Goal: Communication & Community: Answer question/provide support

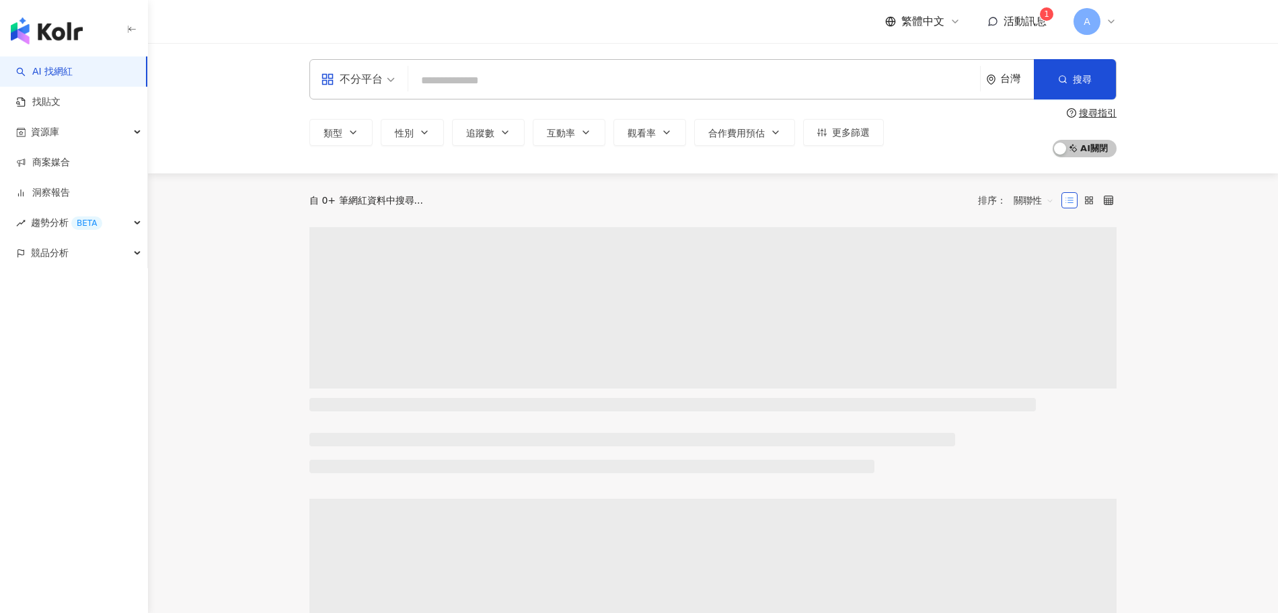
click at [1013, 27] on span "活動訊息" at bounding box center [1024, 21] width 43 height 13
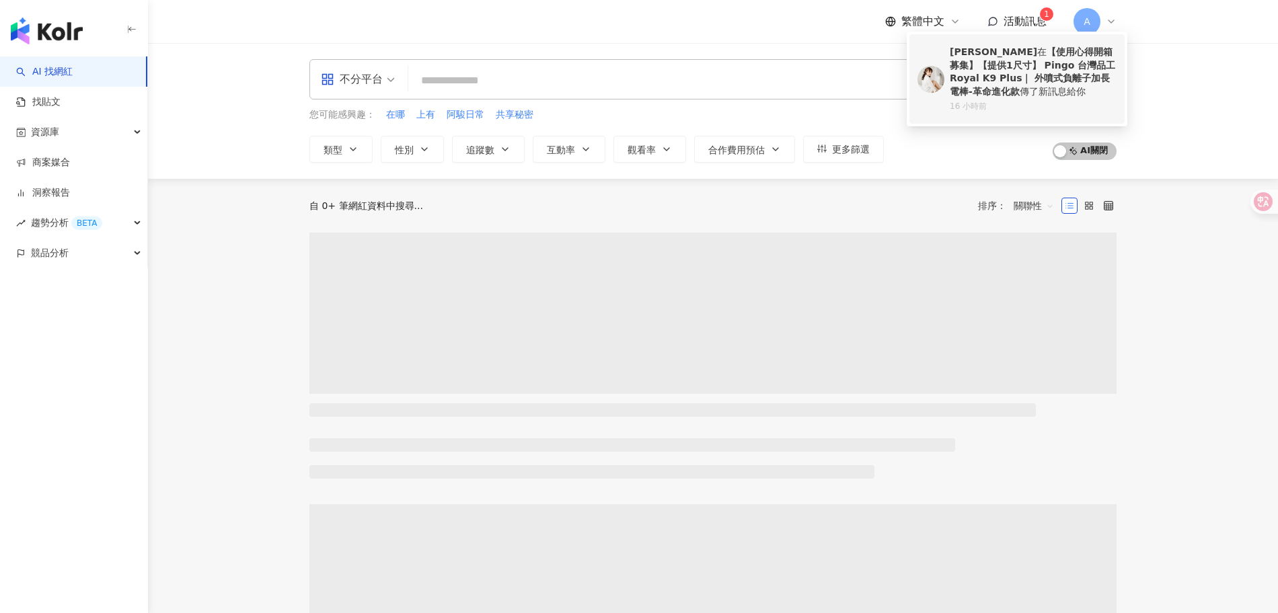
click at [1003, 69] on b "【使用心得開箱募集】【提供1尺寸】 Pingo 台灣品工 Royal K9 Plus｜ 外噴式負離子加長電棒-革命進化款" at bounding box center [1032, 71] width 165 height 50
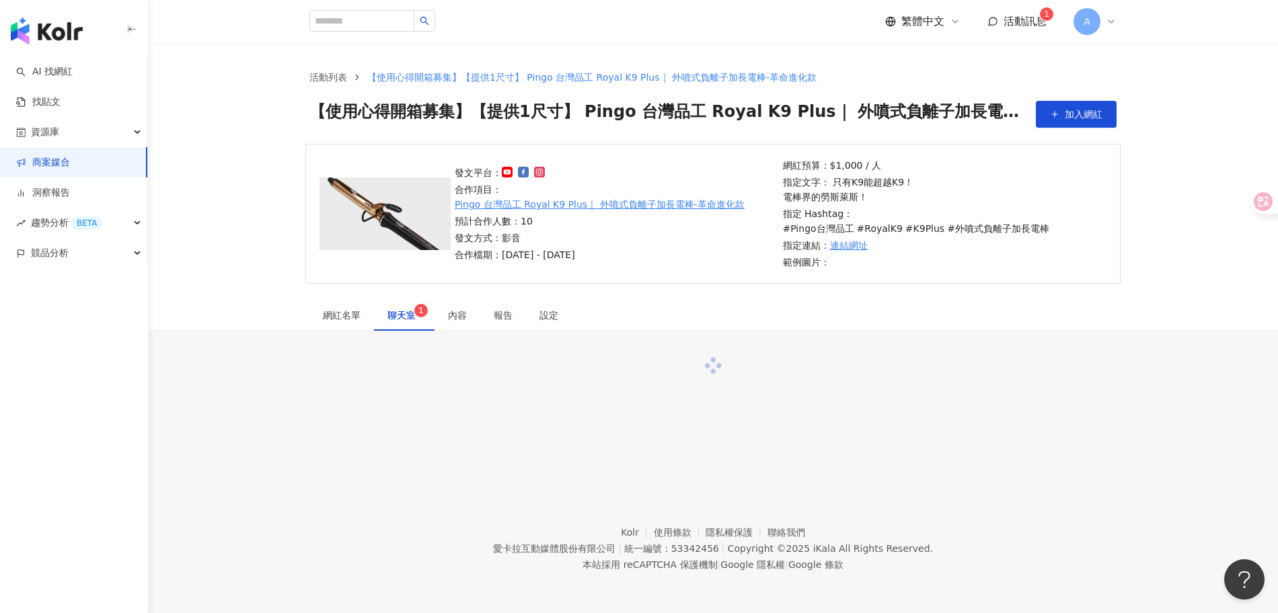
click at [404, 309] on div "聊天室 1" at bounding box center [404, 315] width 61 height 31
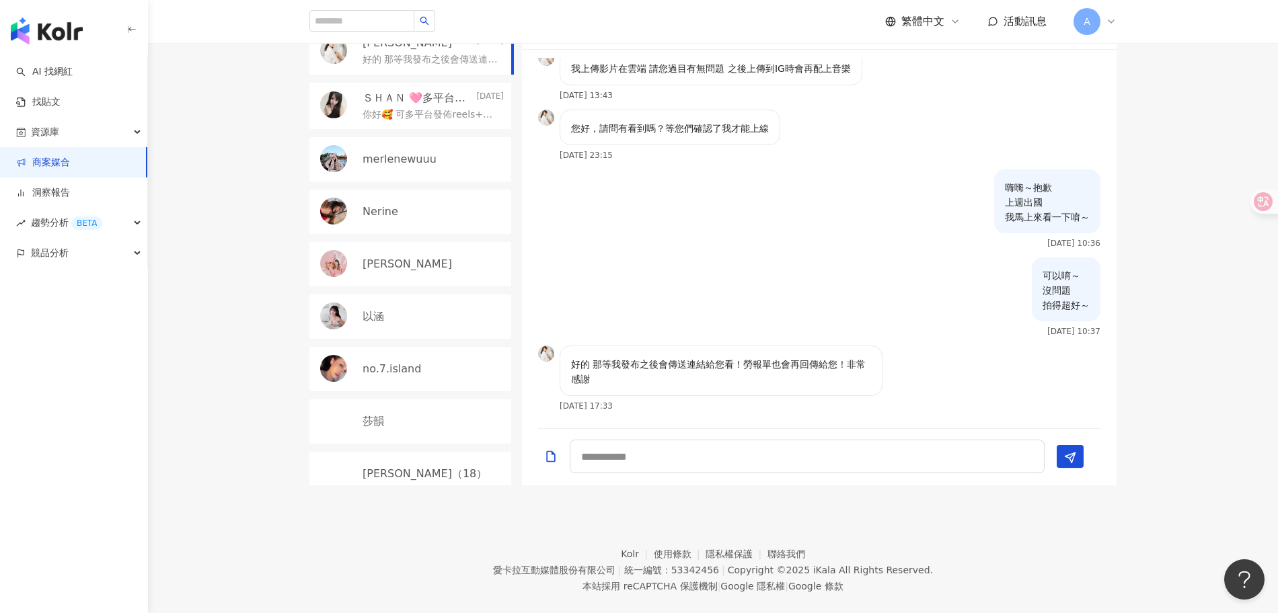
scroll to position [413, 0]
click at [591, 356] on p "好的 那等我發布之後會傳送連結給您看！勞報單也會再回傳給您！非常感謝" at bounding box center [721, 371] width 300 height 30
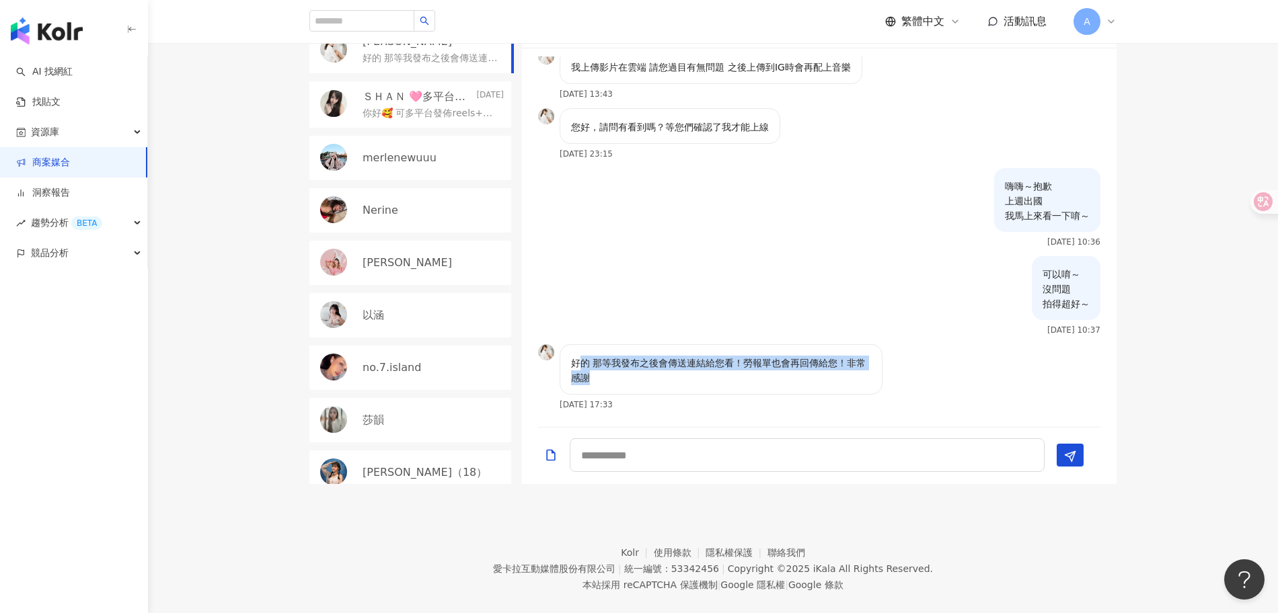
drag, startPoint x: 576, startPoint y: 348, endPoint x: 822, endPoint y: 368, distance: 247.0
click at [806, 360] on p "好的 那等我發布之後會傳送連結給您看！勞報單也會再回傳給您！非常感謝" at bounding box center [721, 371] width 300 height 30
click at [822, 368] on p "好的 那等我發布之後會傳送連結給您看！勞報單也會再回傳給您！非常感謝" at bounding box center [721, 371] width 300 height 30
click at [818, 438] on textarea at bounding box center [807, 455] width 475 height 34
type textarea "*"
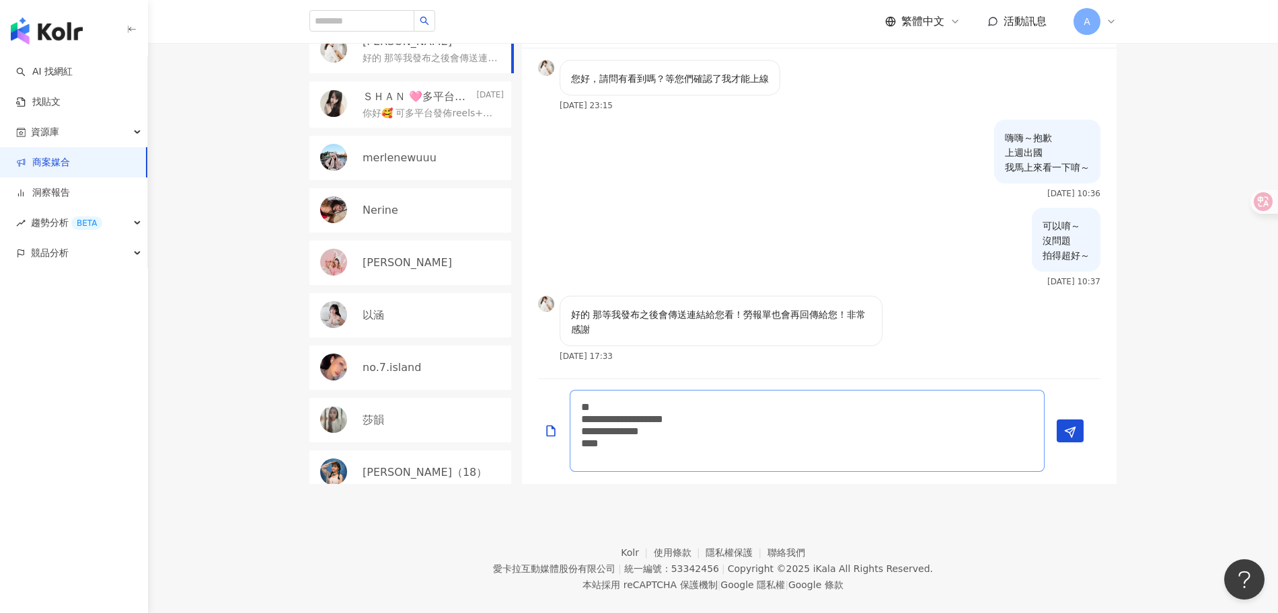
scroll to position [0, 0]
type textarea "**********"
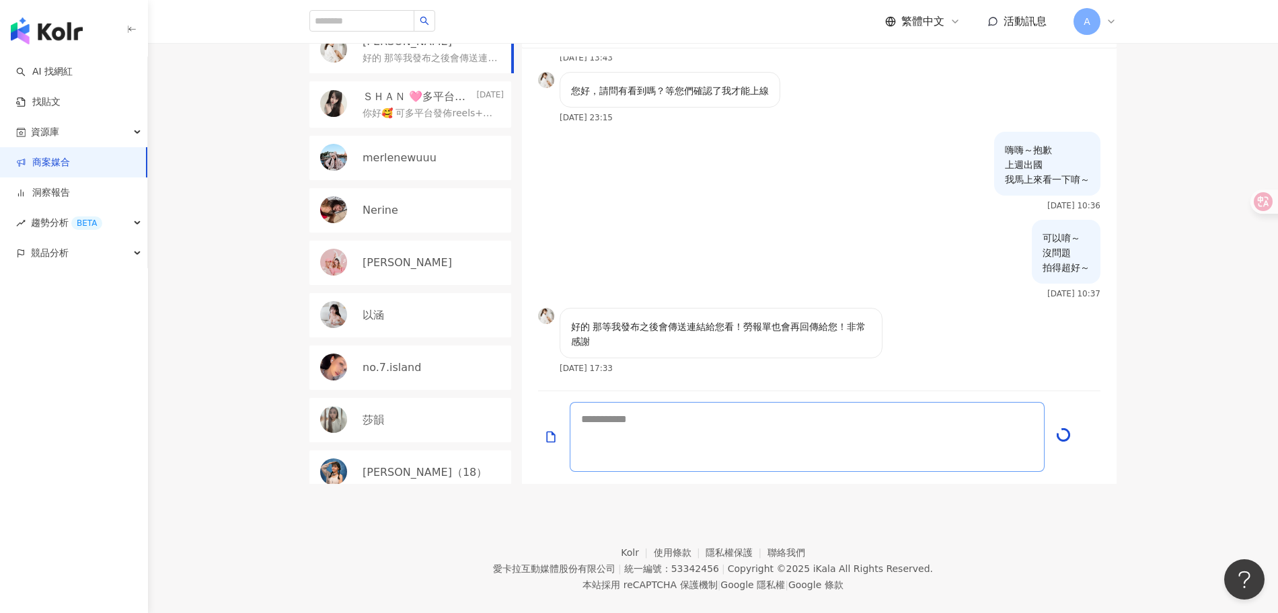
scroll to position [1583, 0]
type textarea "*"
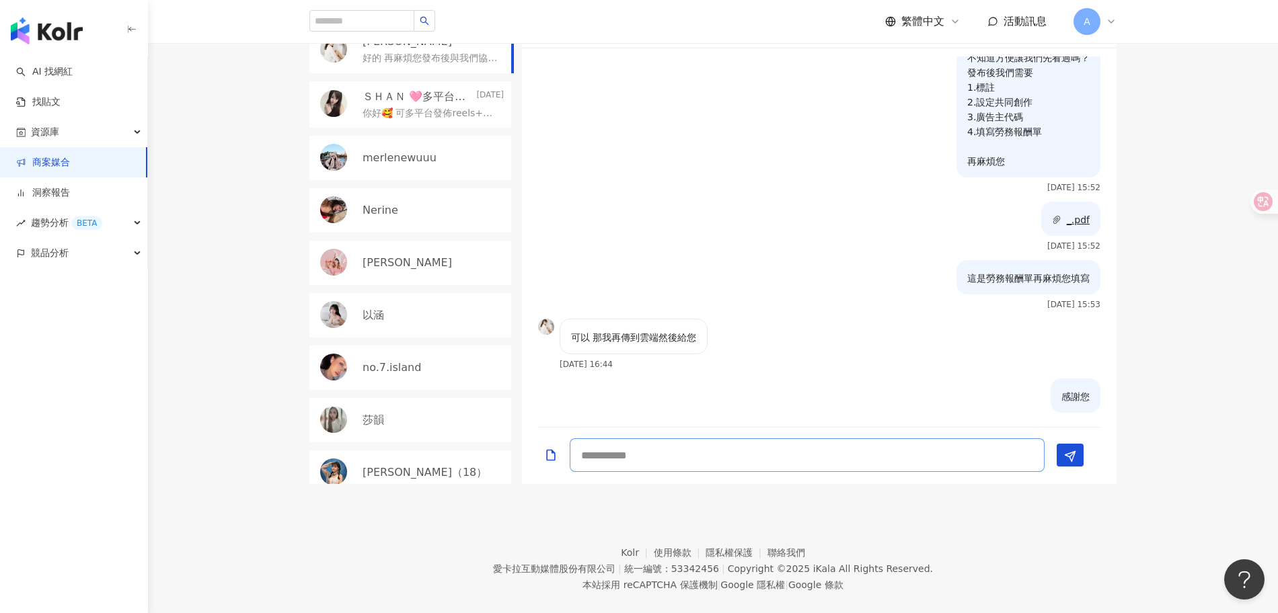
scroll to position [3322, 0]
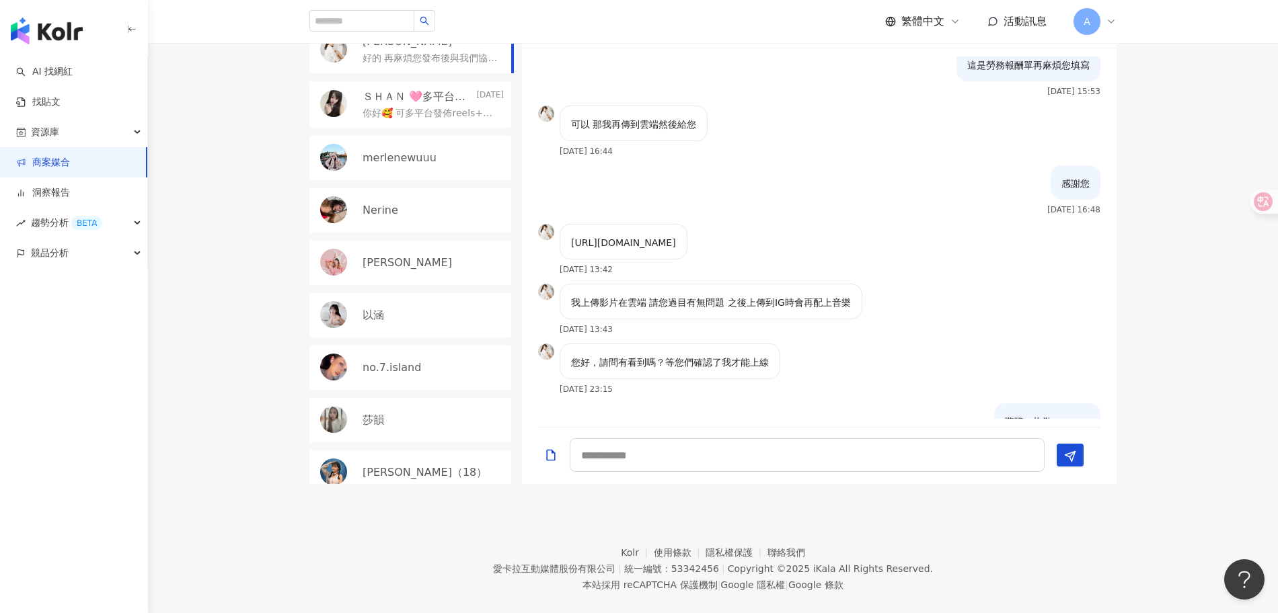
drag, startPoint x: 718, startPoint y: 307, endPoint x: 566, endPoint y: 292, distance: 152.8
click at [566, 260] on div "[URL][DOMAIN_NAME]" at bounding box center [624, 242] width 128 height 36
copy p "[URL][DOMAIN_NAME]"
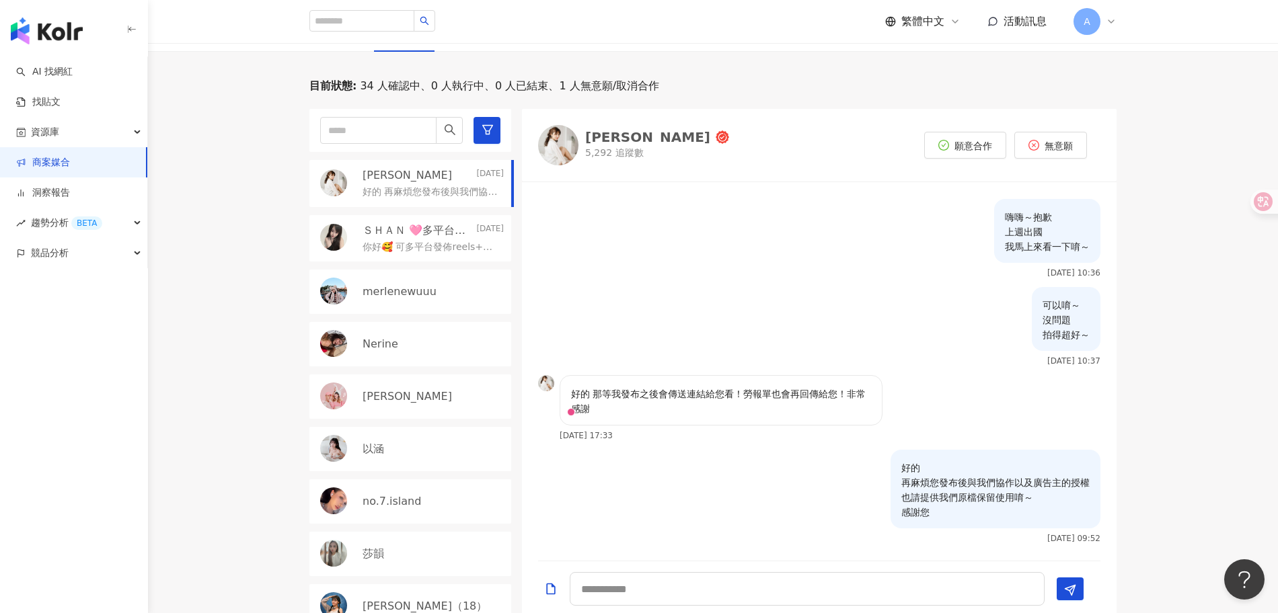
scroll to position [280, 0]
click at [1136, 281] on div "目前狀態 : 34 人確認中、0 人執行中、0 人已結束、1 人無意願/取消合作 [PERSON_NAME] [DATE] 好的 再麻煩您發布後與我們協作以及…" at bounding box center [712, 347] width 861 height 539
